Goal: Communication & Community: Answer question/provide support

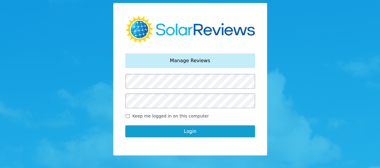
click at [178, 132] on button "Login" at bounding box center [190, 131] width 130 height 12
click at [182, 131] on button "Login" at bounding box center [190, 131] width 130 height 12
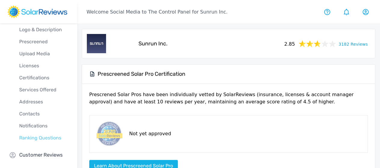
scroll to position [36, 0]
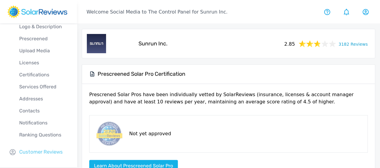
click at [36, 149] on p "Customer Reviews" at bounding box center [41, 152] width 44 height 8
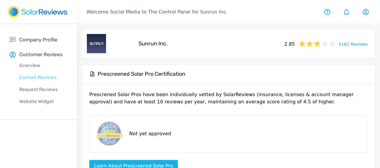
click at [40, 77] on p "Current Reviews" at bounding box center [43, 77] width 67 height 7
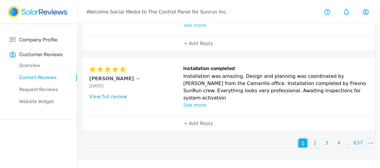
scroll to position [428, 0]
click at [313, 146] on p "2" at bounding box center [314, 142] width 3 height 7
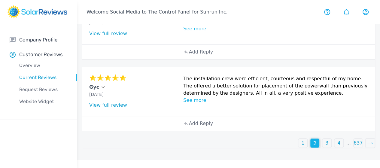
scroll to position [579, 0]
click at [325, 146] on p "3" at bounding box center [326, 142] width 3 height 7
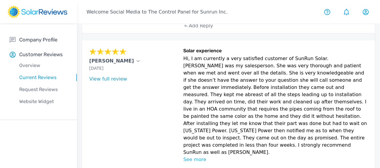
scroll to position [390, 0]
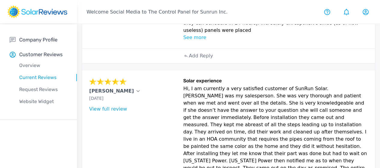
click at [185, 63] on div "Add Reply" at bounding box center [228, 56] width 96 height 14
click at [189, 59] on p "Add Reply" at bounding box center [201, 55] width 24 height 7
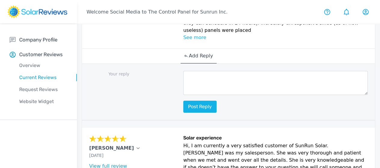
click at [188, 95] on textarea at bounding box center [275, 83] width 184 height 24
paste textarea "Thank you for sharing your story, [Customer Name]. Your feedback helps us conti…"
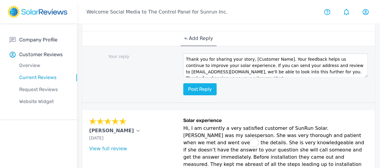
scroll to position [420, 0]
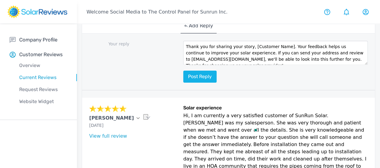
drag, startPoint x: 216, startPoint y: 120, endPoint x: 248, endPoint y: 118, distance: 32.2
click at [248, 65] on textarea "Thank you for sharing your story, [Customer Name]. Your feedback helps us conti…" at bounding box center [275, 53] width 184 height 24
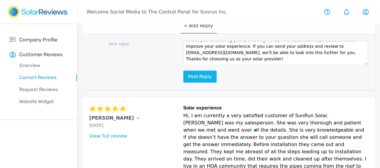
scroll to position [19, 0]
type textarea "Thank you for sharing your story, John. Your feedback helps us continue to impr…"
click at [183, 83] on button "Post reply" at bounding box center [199, 77] width 33 height 12
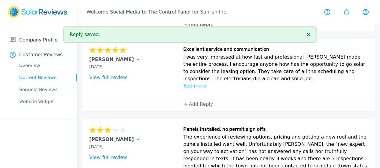
scroll to position [240, 0]
click at [180, 112] on div "Add Reply" at bounding box center [198, 104] width 36 height 14
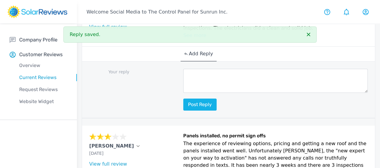
scroll to position [300, 0]
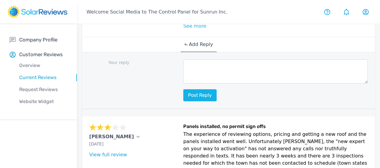
drag, startPoint x: 199, startPoint y: 140, endPoint x: 203, endPoint y: 129, distance: 11.3
click at [201, 101] on div "Post reply" at bounding box center [275, 80] width 184 height 42
click at [205, 83] on textarea "To enrich screen reader interactions, please activate Accessibility in Grammarl…" at bounding box center [275, 71] width 184 height 24
paste textarea "Thanks for your review, [Customer Name]! We're so happy to hear that you had a …"
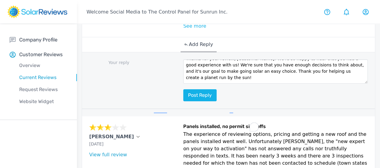
scroll to position [0, 0]
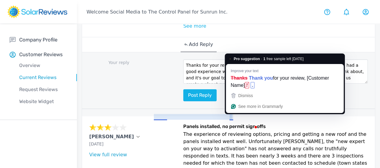
drag, startPoint x: 229, startPoint y: 117, endPoint x: 252, endPoint y: 119, distance: 22.3
click at [229, 83] on textarea "Thanks for your review, [Customer Name]! We're so happy to hear that you had a …" at bounding box center [275, 71] width 184 height 24
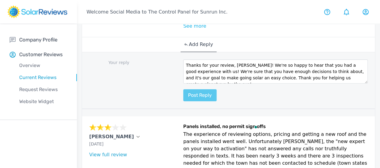
type textarea "Thanks for your review, Brian! We're so happy to hear that you had a good exper…"
click at [183, 101] on button "Post reply" at bounding box center [199, 95] width 33 height 12
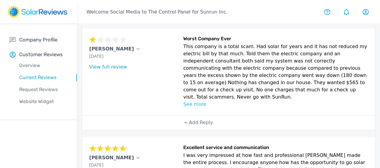
scroll to position [150, 0]
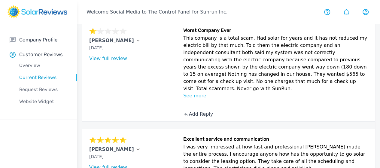
click at [189, 118] on p "Add Reply" at bounding box center [201, 113] width 24 height 7
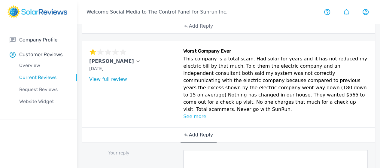
scroll to position [120, 0]
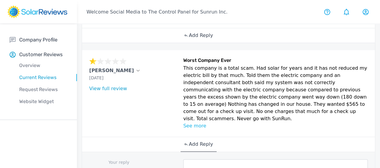
drag, startPoint x: 174, startPoint y: 55, endPoint x: 177, endPoint y: 51, distance: 4.7
click at [189, 39] on p "Add Reply" at bounding box center [201, 35] width 24 height 7
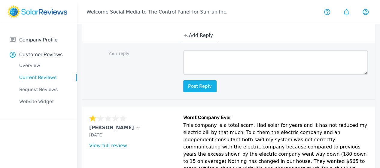
click at [181, 43] on div "Add Reply" at bounding box center [198, 35] width 36 height 15
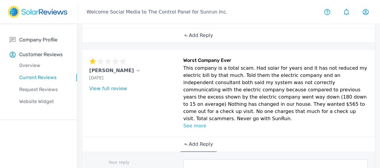
click at [182, 43] on div "Add Reply" at bounding box center [198, 35] width 36 height 14
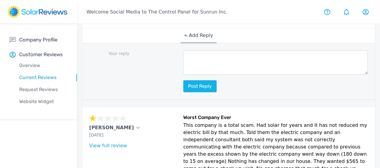
click at [183, 74] on textarea at bounding box center [275, 62] width 184 height 24
paste textarea "Hello [Customer Name]. My name is [Your Name], and I am part of the Social Medi…"
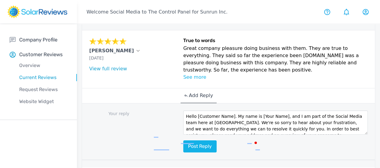
scroll to position [0, 0]
drag, startPoint x: 245, startPoint y: 139, endPoint x: 165, endPoint y: 137, distance: 79.6
click at [183, 134] on textarea "Hello [Customer Name]. My name is [Your Name], and I am part of the Social Medi…" at bounding box center [275, 122] width 184 height 24
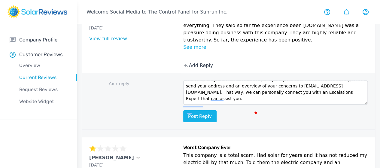
scroll to position [25, 0]
type textarea "Hello John. We're so sorry to hear about your frustration, and we want to do ev…"
drag, startPoint x: 162, startPoint y: 137, endPoint x: 166, endPoint y: 139, distance: 4.6
click at [165, 130] on div "Your reply Hello John. We're so sorry to hear about your frustration, and we wa…" at bounding box center [228, 101] width 293 height 57
click at [183, 122] on button "Post reply" at bounding box center [199, 116] width 33 height 12
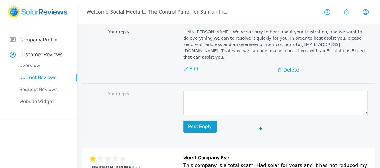
scroll to position [120, 0]
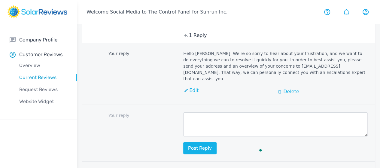
click at [283, 95] on p "Delete" at bounding box center [291, 91] width 16 height 7
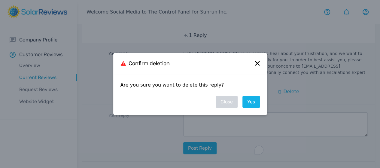
drag, startPoint x: 252, startPoint y: 104, endPoint x: 255, endPoint y: 111, distance: 7.5
click at [253, 108] on div "Are you sure you want to delete this reply? Yes Close" at bounding box center [190, 94] width 154 height 41
click at [246, 102] on link "Yes" at bounding box center [250, 102] width 17 height 12
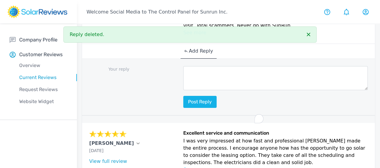
click at [183, 90] on textarea "To enrich screen reader interactions, please activate Accessibility in Grammarl…" at bounding box center [275, 78] width 184 height 24
paste textarea "Hello [Customer Name]. My name is [Your Name], and I am part of the Social Medi…"
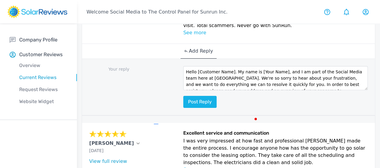
drag, startPoint x: 246, startPoint y: 119, endPoint x: 220, endPoint y: 116, distance: 26.0
click at [217, 90] on textarea "Hello [Customer Name]. My name is [Your Name], and I am part of the Social Medi…" at bounding box center [275, 78] width 184 height 24
click at [236, 90] on textarea "Hello [Customer Name]. My name is [Your Name], and I am part of the Social Medi…" at bounding box center [275, 78] width 184 height 24
drag, startPoint x: 244, startPoint y: 114, endPoint x: 171, endPoint y: 110, distance: 73.0
click at [183, 90] on textarea "Hello [Customer Name]. My name is [Your Name], and I am part of the Social Medi…" at bounding box center [275, 78] width 184 height 24
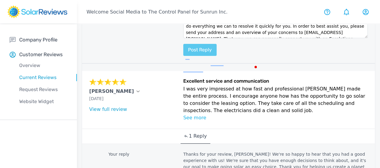
scroll to position [330, 0]
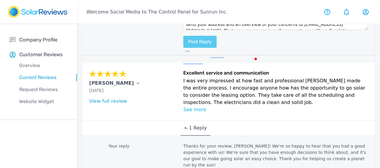
type textarea "Hello Ray. We're so sorry to hear about your frustration, and we want to do eve…"
click at [183, 48] on button "Post reply" at bounding box center [199, 42] width 33 height 12
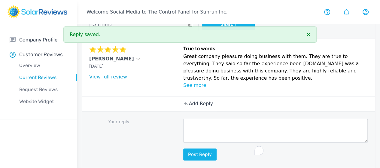
scroll to position [60, 0]
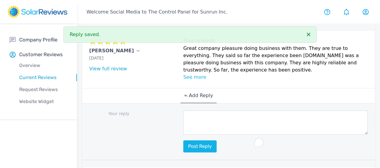
click at [183, 134] on textarea "To enrich screen reader interactions, please activate Accessibility in Grammarl…" at bounding box center [275, 122] width 184 height 24
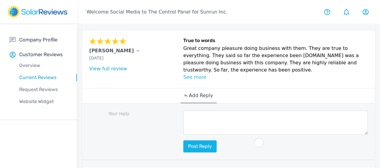
drag, startPoint x: 165, startPoint y: 132, endPoint x: 162, endPoint y: 138, distance: 6.6
click at [183, 134] on textarea "To enrich screen reader interactions, please activate Accessibility in Grammarl…" at bounding box center [275, 122] width 184 height 24
click at [183, 133] on textarea "To enrich screen reader interactions, please activate Accessibility in Grammarl…" at bounding box center [275, 122] width 184 height 24
paste textarea "We're thrilled you had a good experience, [Customer Name]! We really appreciate…"
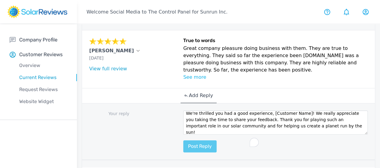
scroll to position [0, 0]
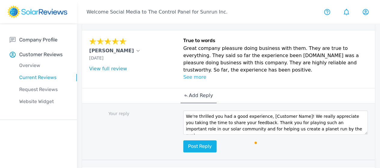
drag, startPoint x: 164, startPoint y: 141, endPoint x: 159, endPoint y: 149, distance: 9.1
click at [183, 134] on textarea "We're thrilled you had a good experience, [Customer Name]! We really appreciate…" at bounding box center [275, 122] width 184 height 24
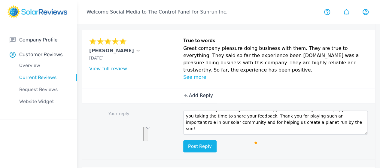
click at [183, 134] on textarea "We're thrilled you had a good experience, [Customer Name]! We really appreciate…" at bounding box center [275, 122] width 184 height 24
drag, startPoint x: 183, startPoint y: 150, endPoint x: 185, endPoint y: 142, distance: 8.5
click at [183, 134] on textarea "We're thrilled you had a good experience, [Customer Name]! We really appreciate…" at bounding box center [275, 122] width 184 height 24
click at [183, 132] on textarea "We're thrilled you had a good experience, [Customer Name]! We really appreciate…" at bounding box center [275, 122] width 184 height 24
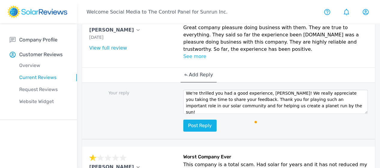
scroll to position [90, 0]
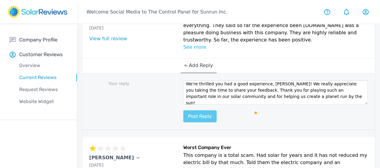
type textarea "We're thrilled you had a good experience, John! We really appreciate you taking…"
click at [183, 122] on button "Post reply" at bounding box center [199, 116] width 33 height 12
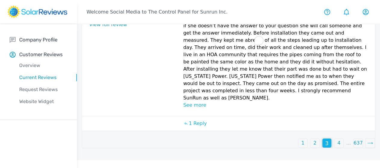
scroll to position [1011, 0]
click at [313, 146] on p "2" at bounding box center [314, 142] width 3 height 7
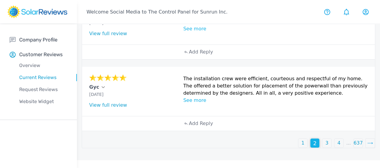
scroll to position [579, 0]
click at [189, 127] on p "Add Reply" at bounding box center [201, 123] width 24 height 7
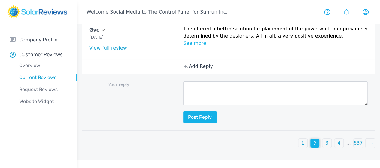
scroll to position [606, 0]
click at [183, 105] on textarea at bounding box center [275, 93] width 184 height 24
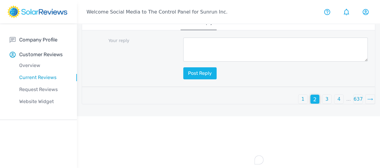
drag, startPoint x: 162, startPoint y: 121, endPoint x: 164, endPoint y: 134, distance: 13.6
click at [183, 62] on textarea "To enrich screen reader interactions, please activate Accessibility in Grammarl…" at bounding box center [275, 50] width 184 height 24
paste textarea "This is awesome, [Customer Name]! Your positive feedback is like a ray of sunsh…"
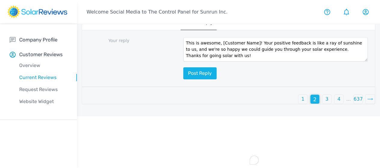
scroll to position [0, 0]
click at [217, 62] on textarea "This is awesome, [Customer Name]! Your positive feedback is like a ray of sunsh…" at bounding box center [275, 50] width 184 height 24
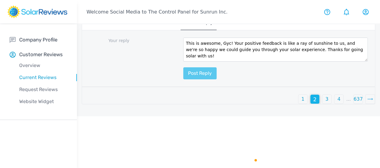
type textarea "This is awesome, Gyc! Your positive feedback is like a ray of sunshine to us, a…"
click at [183, 79] on button "Post reply" at bounding box center [199, 73] width 33 height 12
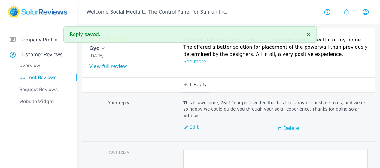
scroll to position [516, 0]
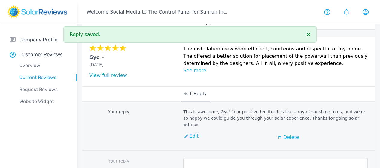
click at [189, 26] on p "Add Reply" at bounding box center [201, 22] width 24 height 7
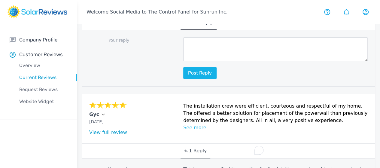
click at [189, 61] on textarea "To enrich screen reader interactions, please activate Accessibility in Grammarl…" at bounding box center [275, 49] width 184 height 24
paste textarea "We're thrilled you had a good experience, [Customer Name]! We really appreciate…"
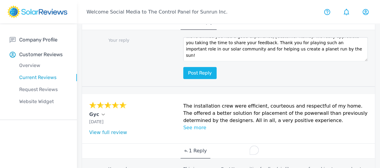
scroll to position [0, 0]
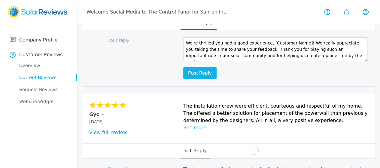
drag, startPoint x: 164, startPoint y: 145, endPoint x: 167, endPoint y: 144, distance: 3.2
click at [183, 61] on textarea "We're thrilled you had a good experience, [Customer Name]! We really appreciate…" at bounding box center [275, 49] width 184 height 24
type textarea "We're thrilled you had a good experience, [PERSON_NAME]! We really appreciate y…"
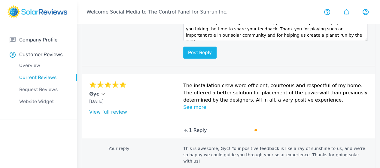
scroll to position [546, 0]
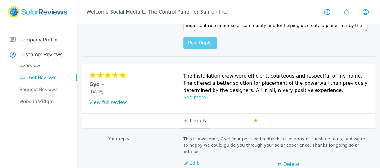
type textarea "We're thrilled you had a good experience, [PERSON_NAME]! We really appreciate y…"
click at [183, 49] on button "Post reply" at bounding box center [199, 43] width 33 height 12
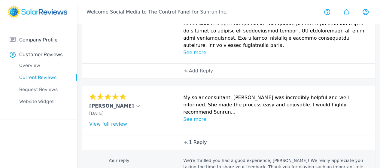
scroll to position [426, 0]
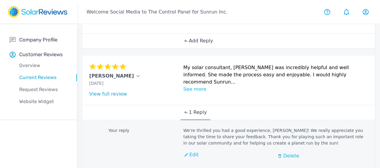
click at [189, 44] on p "Add Reply" at bounding box center [201, 40] width 24 height 7
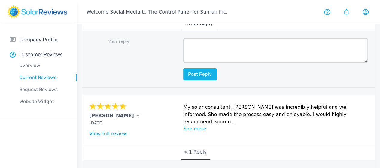
scroll to position [456, 0]
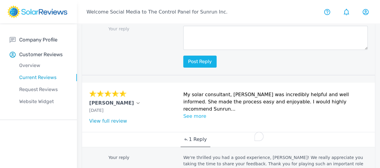
click at [193, 50] on textarea "To enrich screen reader interactions, please activate Accessibility in Grammarl…" at bounding box center [275, 38] width 184 height 24
paste textarea "Thanks for your review, [Customer Name]! We're so delighted to hear that you're…"
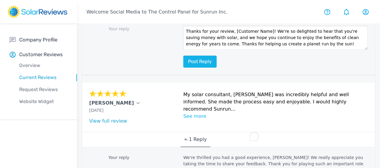
scroll to position [0, 0]
drag, startPoint x: 197, startPoint y: 125, endPoint x: 231, endPoint y: 122, distance: 33.7
click at [231, 50] on textarea "Thanks for your review, [Customer Name]! We're so delighted to hear that you're…" at bounding box center [275, 38] width 184 height 24
type textarea "Thanks for your review, [PERSON_NAME]! We're so delighted to hear that you're s…"
click at [183, 68] on button "Post reply" at bounding box center [199, 62] width 33 height 12
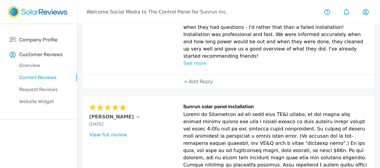
scroll to position [240, 0]
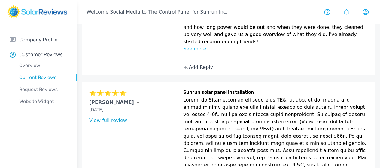
click at [189, 71] on p "Add Reply" at bounding box center [201, 67] width 24 height 7
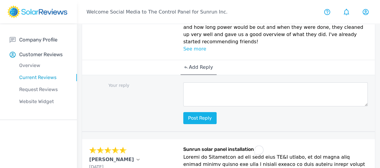
click at [183, 106] on textarea "To enrich screen reader interactions, please activate Accessibility in Grammarl…" at bounding box center [275, 94] width 184 height 24
paste textarea "Thanks for your review, [Customer Name]! We're so happy to hear that you had a …"
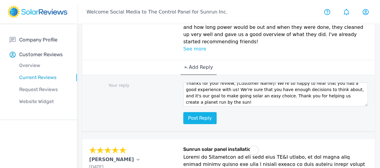
scroll to position [0, 0]
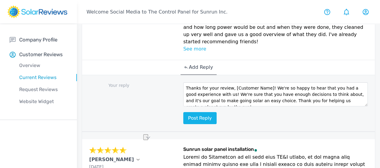
drag, startPoint x: 196, startPoint y: 140, endPoint x: 231, endPoint y: 138, distance: 35.2
click at [231, 106] on textarea "Thanks for your review, [Customer Name]! We're so happy to hear that you had a …" at bounding box center [275, 94] width 184 height 24
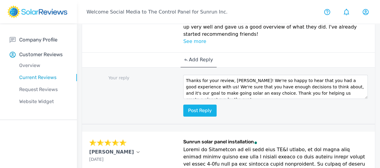
scroll to position [270, 0]
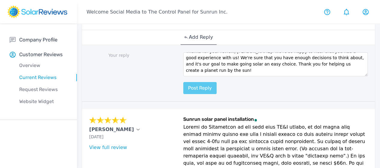
type textarea "Thanks for your review, [PERSON_NAME]! We're so happy to hear that you had a go…"
click at [183, 94] on button "Post reply" at bounding box center [199, 88] width 33 height 12
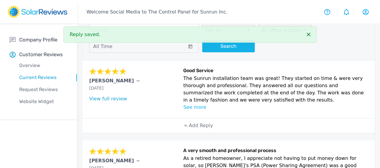
click at [189, 133] on div "Add Reply" at bounding box center [228, 125] width 96 height 14
click at [189, 129] on p "Add Reply" at bounding box center [201, 125] width 24 height 7
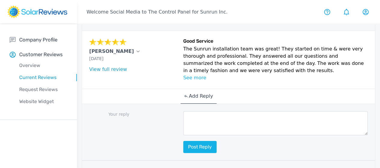
scroll to position [60, 0]
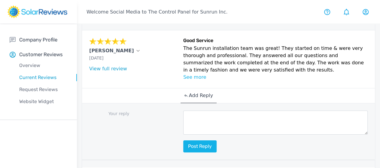
click at [183, 134] on textarea at bounding box center [275, 122] width 184 height 24
paste textarea "[Customer Name], your review brightened our day! Our goal is to provide you wit…"
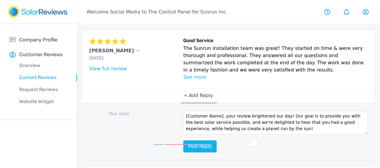
scroll to position [0, 0]
drag, startPoint x: 187, startPoint y: 131, endPoint x: 126, endPoint y: 128, distance: 60.4
click at [126, 128] on div "Your reply [Customer Name], your review brightened our day! Our goal is to prov…" at bounding box center [228, 131] width 293 height 57
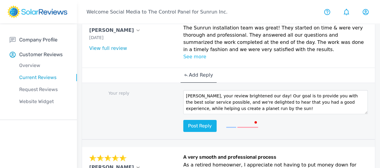
scroll to position [90, 0]
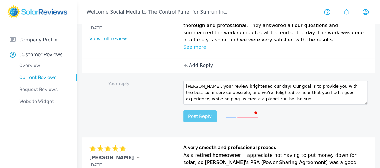
type textarea "Mike, your review brightened our day! Our goal is to provide you with the best …"
click at [183, 122] on button "Post reply" at bounding box center [199, 116] width 33 height 12
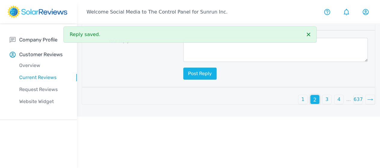
scroll to position [1137, 0]
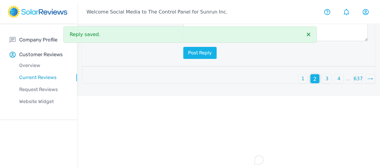
click at [298, 83] on div "1" at bounding box center [302, 78] width 9 height 9
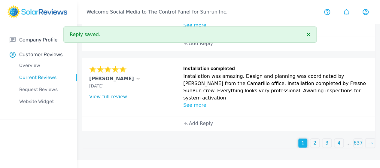
scroll to position [428, 0]
click at [189, 127] on p "Add Reply" at bounding box center [201, 123] width 24 height 7
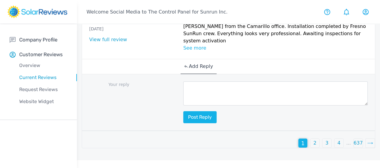
click at [184, 101] on textarea at bounding box center [275, 93] width 184 height 24
paste textarea "Thanks for your review, [Customer Name]! Our goal is to make going solar easy a…"
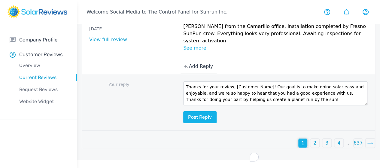
scroll to position [0, 0]
drag, startPoint x: 197, startPoint y: 102, endPoint x: 231, endPoint y: 99, distance: 34.3
click at [231, 99] on textarea "Thanks for your review, [Customer Name]! Our goal is to make going solar easy a…" at bounding box center [275, 93] width 184 height 24
type textarea "Thanks for your review, Brian! Our goal is to make going solar easy and enjoyab…"
click at [183, 123] on button "Post reply" at bounding box center [199, 117] width 33 height 12
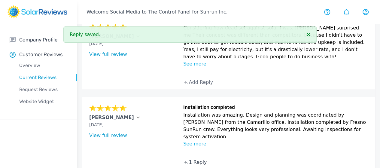
scroll to position [334, 0]
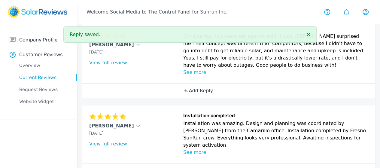
click at [189, 94] on p "Add Reply" at bounding box center [201, 90] width 24 height 7
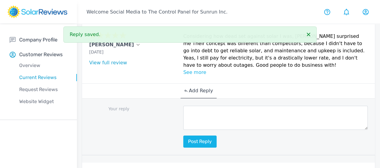
scroll to position [364, 0]
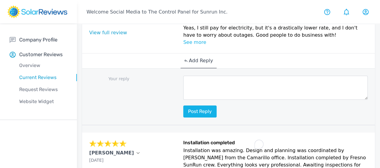
click at [184, 100] on textarea "To enrich screen reader interactions, please activate Accessibility in Grammarl…" at bounding box center [275, 88] width 184 height 24
paste textarea "Thanks for your review, [Customer Name]! We're so happy to hear that you're sav…"
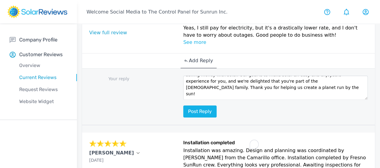
scroll to position [16, 0]
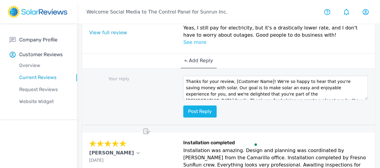
drag, startPoint x: 197, startPoint y: 135, endPoint x: 231, endPoint y: 131, distance: 33.2
click at [231, 100] on textarea "Thanks for your review, [Customer Name]! We're so happy to hear that you're sav…" at bounding box center [275, 88] width 184 height 24
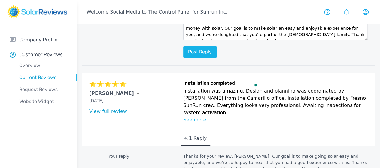
scroll to position [424, 0]
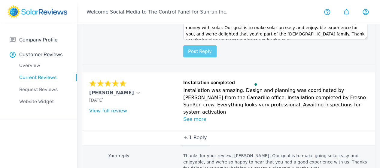
type textarea "Thanks for your review, Timothy! We're so happy to hear that you're saving mone…"
click at [183, 57] on button "Post reply" at bounding box center [199, 51] width 33 height 12
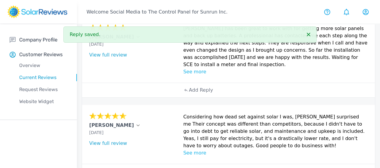
scroll to position [244, 0]
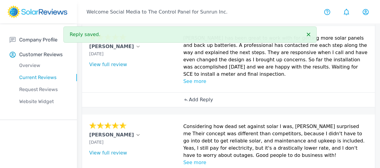
click at [189, 103] on p "Add Reply" at bounding box center [201, 99] width 24 height 7
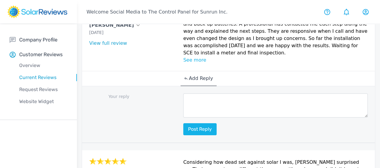
scroll to position [274, 0]
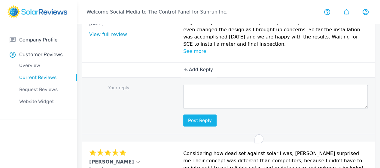
click at [183, 109] on textarea "To enrich screen reader interactions, please activate Accessibility in Grammarl…" at bounding box center [275, 97] width 184 height 24
paste textarea "Your review brightened our day, [Customer Name]! Thanks for taking the time to …"
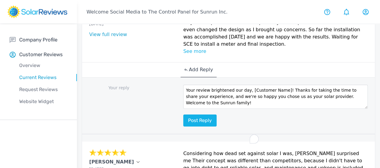
scroll to position [0, 0]
drag, startPoint x: 214, startPoint y: 130, endPoint x: 245, endPoint y: 127, distance: 31.6
click at [245, 109] on textarea "Your review brightened our day, [Customer Name]! Thanks for taking the time to …" at bounding box center [275, 97] width 184 height 24
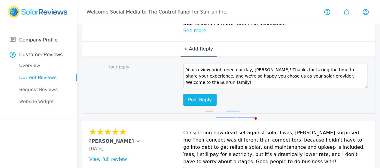
scroll to position [304, 0]
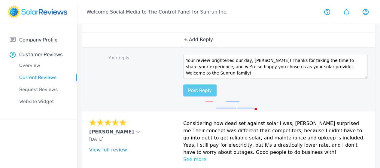
type textarea "Your review brightened our day, Carol! Thanks for taking the time to share your…"
click at [183, 96] on button "Post reply" at bounding box center [199, 90] width 33 height 12
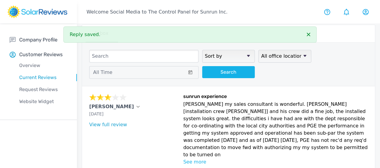
scroll to position [1, 0]
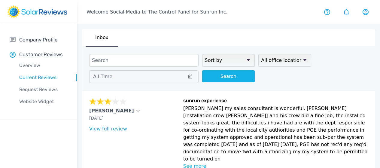
scroll to position [90, 0]
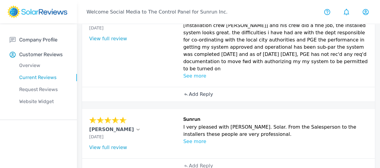
click at [180, 101] on div "Add Reply" at bounding box center [198, 94] width 36 height 14
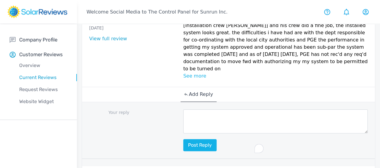
click at [183, 133] on textarea "To enrich screen reader interactions, please activate Accessibility in Grammarl…" at bounding box center [275, 121] width 184 height 24
paste textarea "Thank you for sharing your story, [Customer Name]. Your feedback helps us conti…"
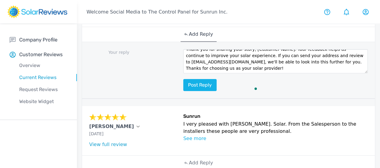
scroll to position [0, 0]
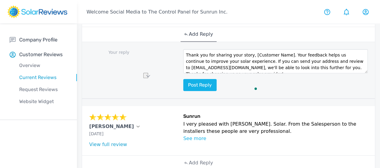
drag, startPoint x: 216, startPoint y: 75, endPoint x: 249, endPoint y: 74, distance: 33.1
click at [249, 73] on textarea "Thank you for sharing your story, [Customer Name]. Your feedback helps us conti…" at bounding box center [275, 61] width 184 height 24
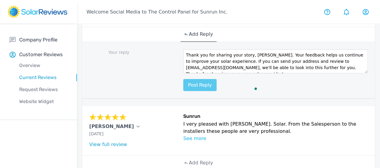
type textarea "Thank you for sharing your story, Bob. Your feedback helps us continue to impro…"
click at [183, 91] on button "Post reply" at bounding box center [199, 85] width 33 height 12
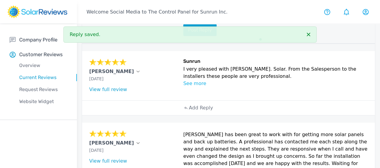
scroll to position [270, 0]
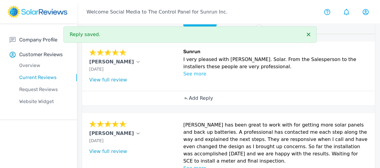
click at [189, 102] on p "Add Reply" at bounding box center [201, 98] width 24 height 7
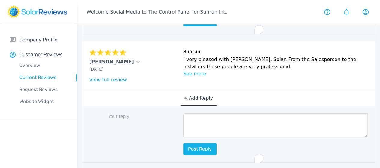
click at [183, 137] on textarea "To enrich screen reader interactions, please activate Accessibility in Grammarl…" at bounding box center [275, 125] width 184 height 24
